Goal: Check status: Check status

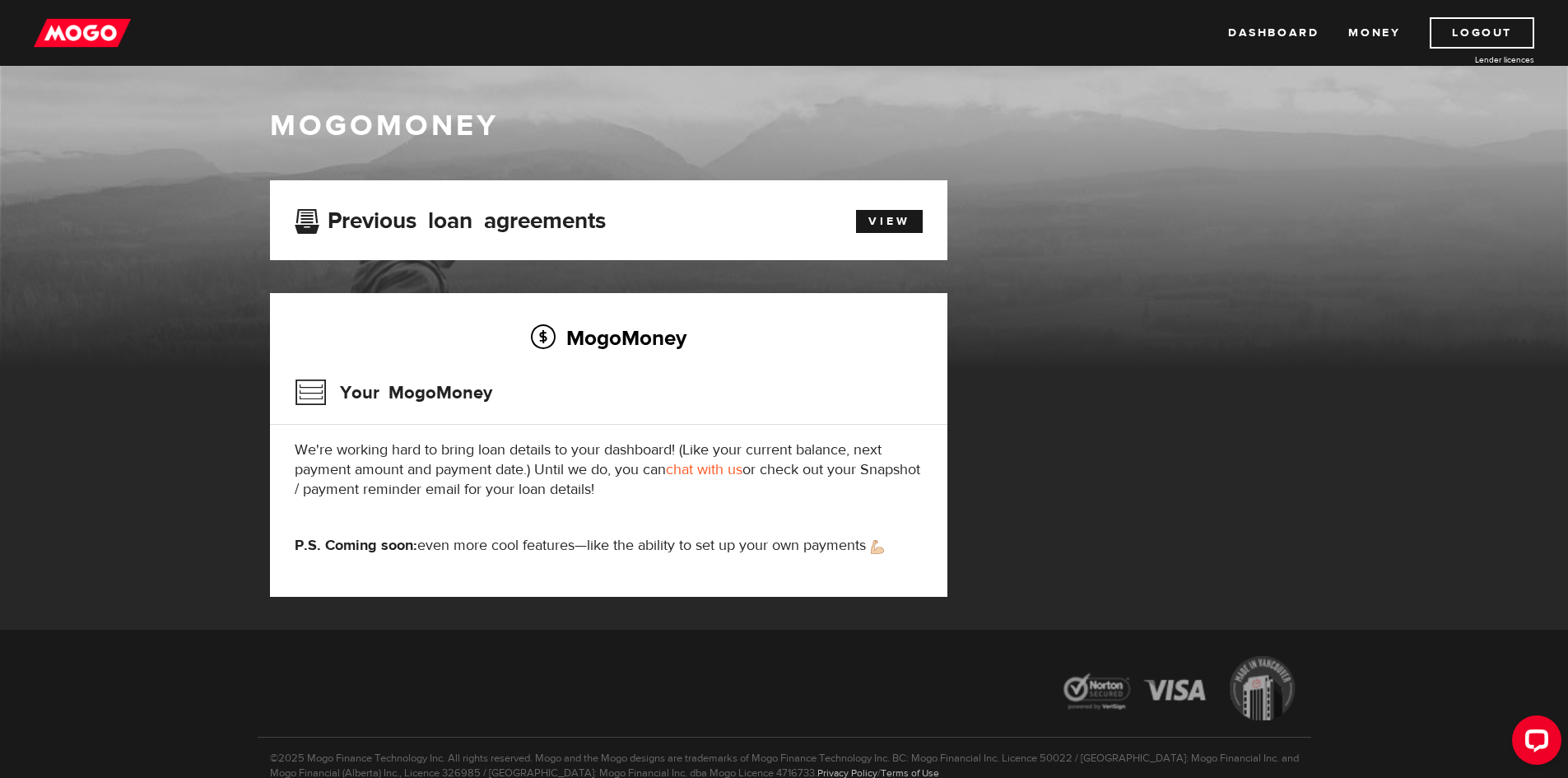
click at [1401, 31] on ul "Dashboard Money Logout" at bounding box center [1381, 33] width 307 height 32
click at [1356, 21] on link "Money" at bounding box center [1374, 33] width 52 height 32
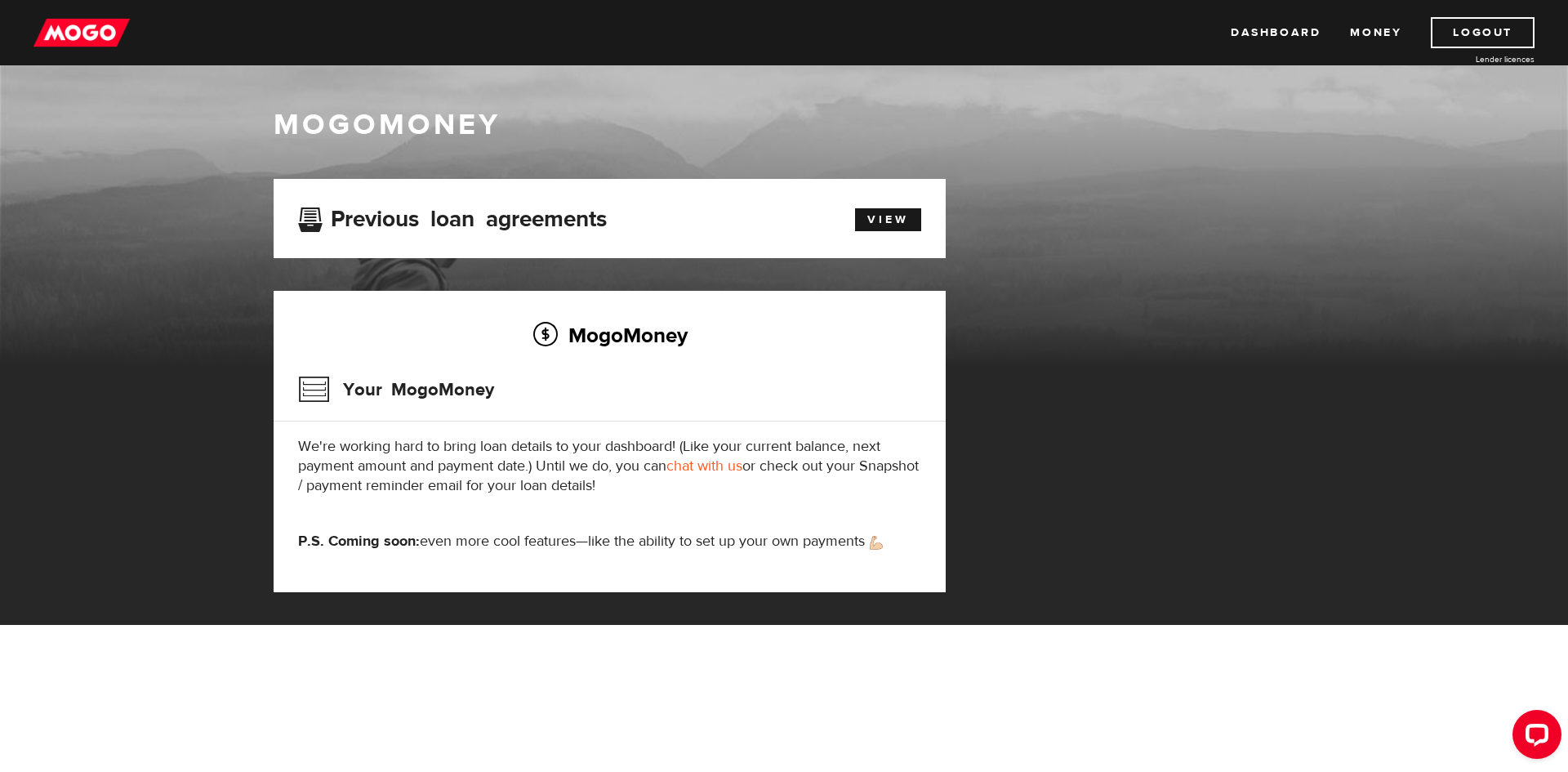
drag, startPoint x: 880, startPoint y: 200, endPoint x: 882, endPoint y: 211, distance: 11.2
click at [880, 202] on div "Previous loan agreements View" at bounding box center [610, 218] width 672 height 79
click at [888, 218] on link "View" at bounding box center [888, 220] width 67 height 23
click at [1524, 730] on div "Open LiveChat chat widget" at bounding box center [1537, 733] width 28 height 28
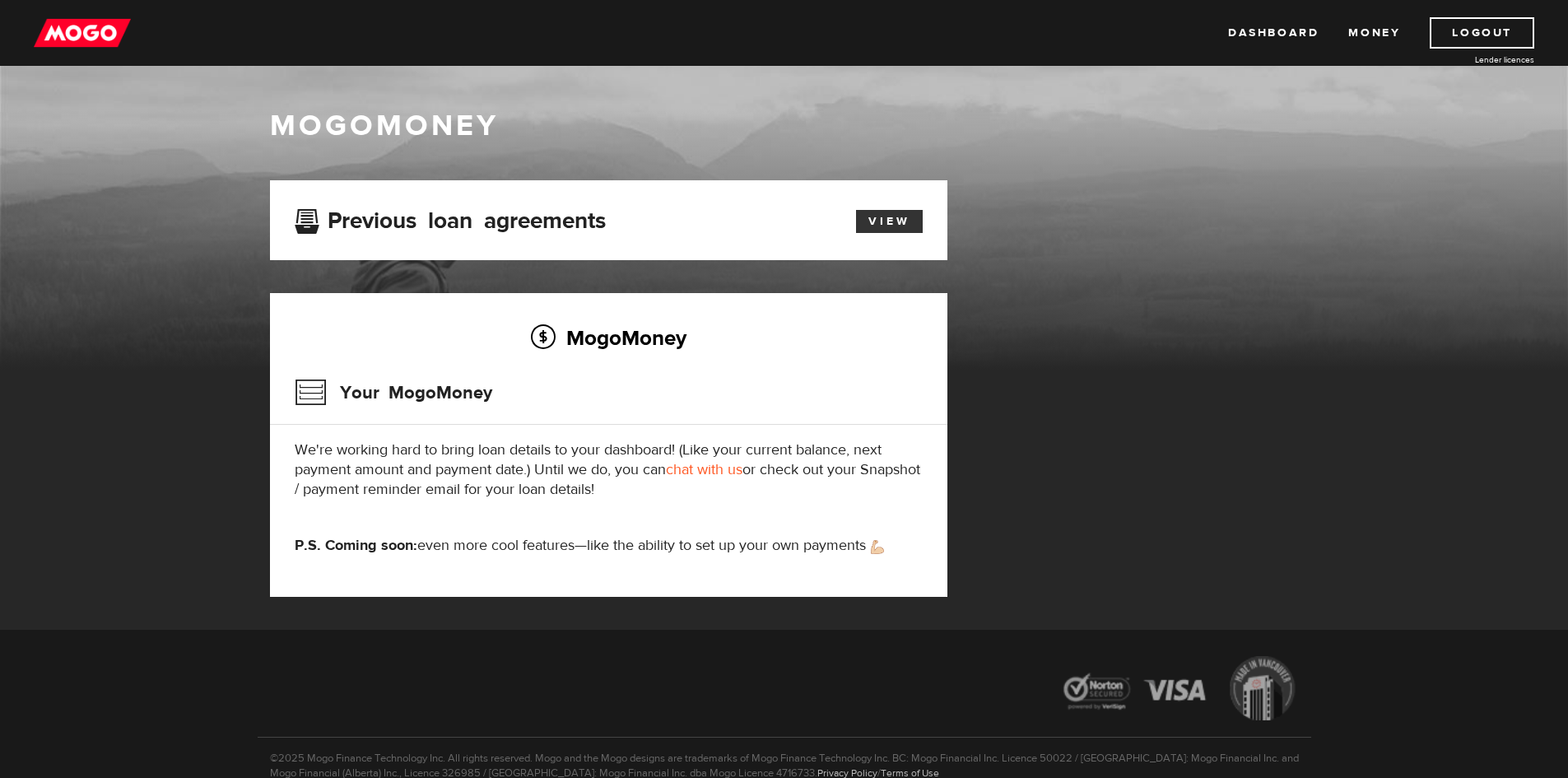
click at [911, 218] on link "View" at bounding box center [889, 221] width 67 height 23
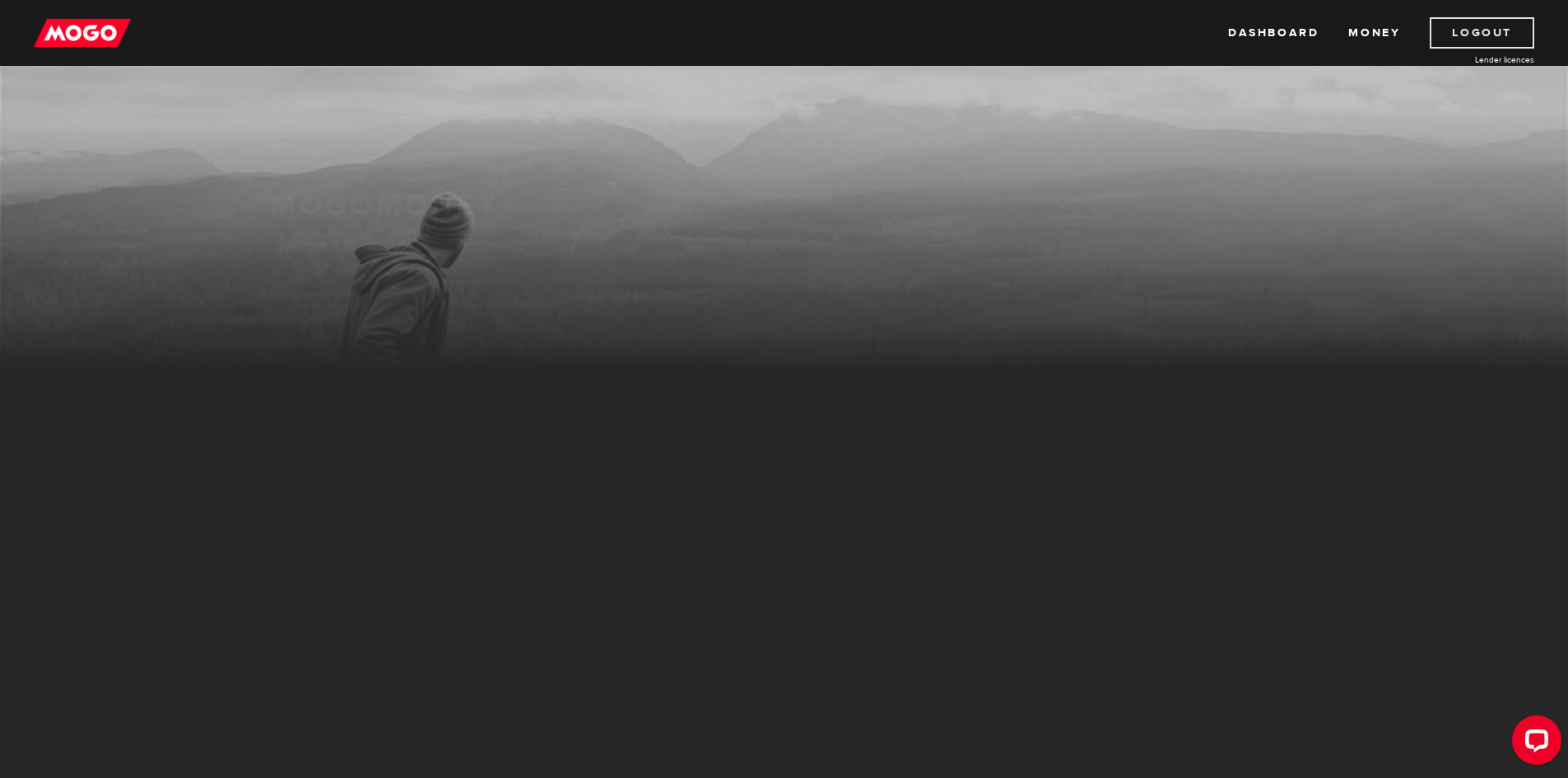
click at [1448, 24] on link "Logout" at bounding box center [1482, 33] width 104 height 32
